Goal: Navigation & Orientation: Find specific page/section

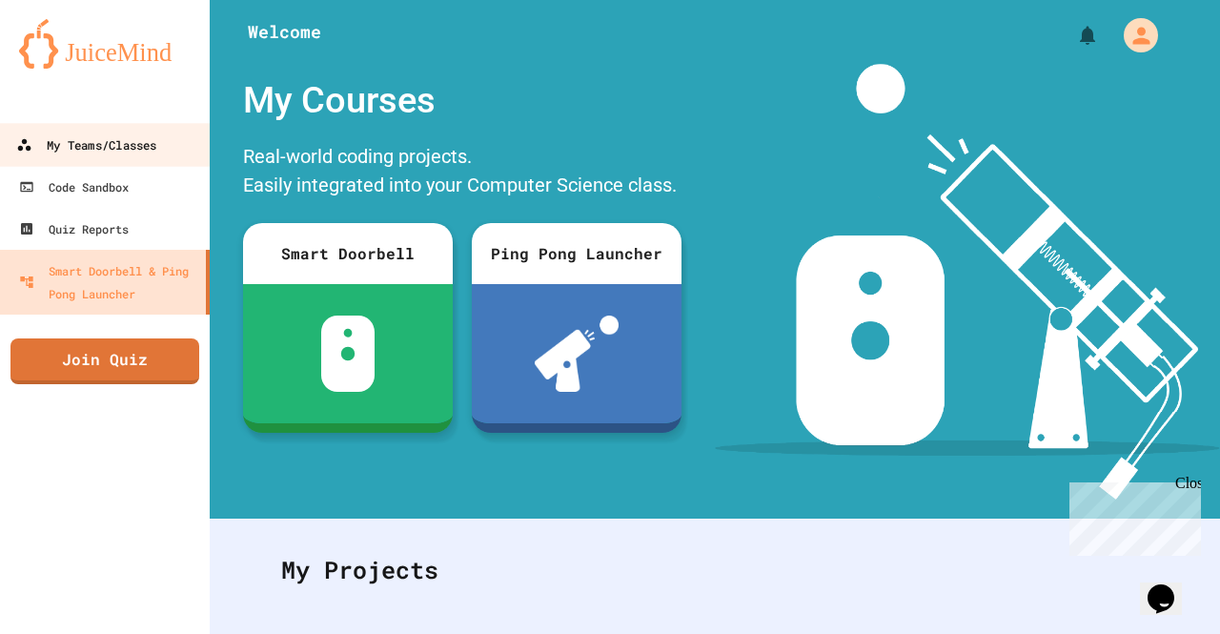
click at [131, 138] on div "My Teams/Classes" at bounding box center [86, 145] width 140 height 24
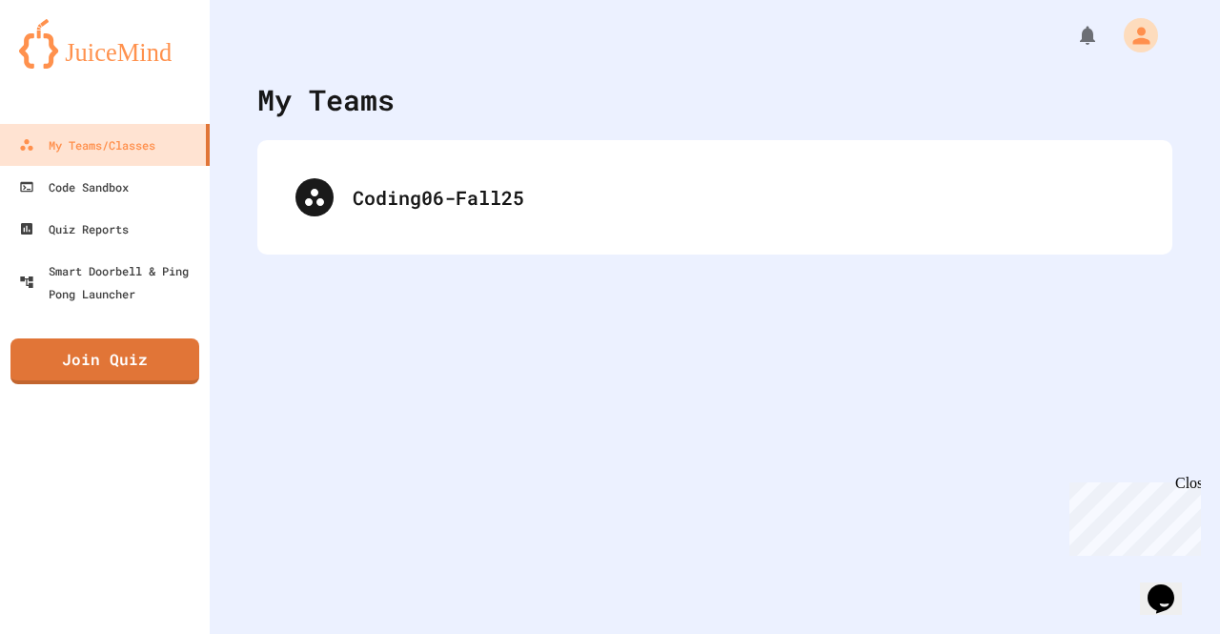
click at [577, 298] on div "My Teams Coding06-Fall25" at bounding box center [715, 317] width 1010 height 634
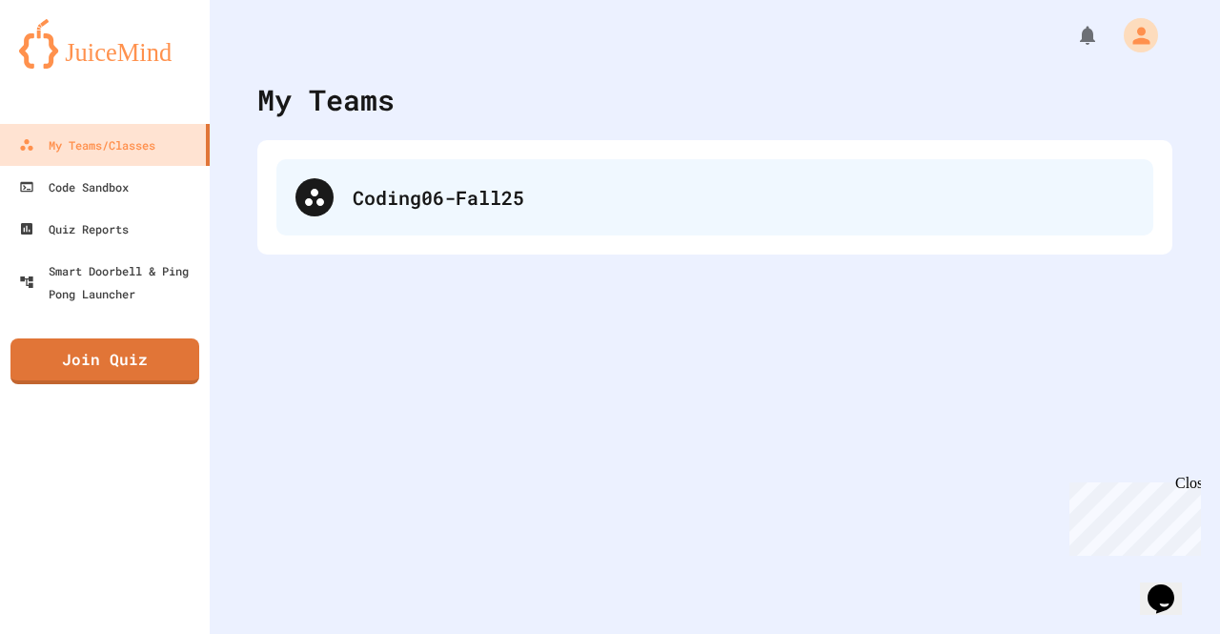
click at [560, 214] on div "Coding06-Fall25" at bounding box center [714, 197] width 877 height 76
